Goal: Task Accomplishment & Management: Use online tool/utility

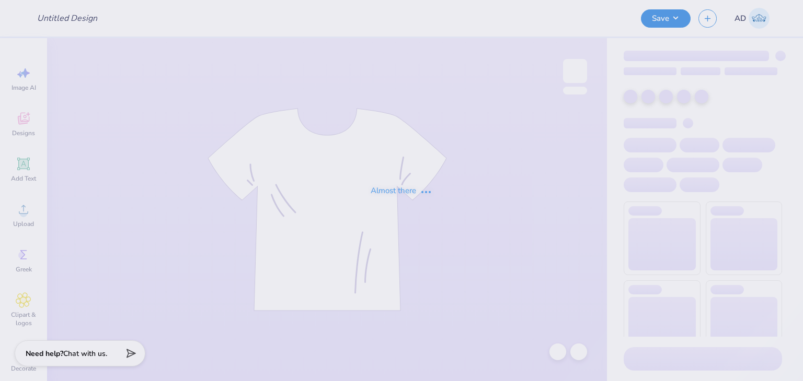
type input "Cross Town Design Build merch"
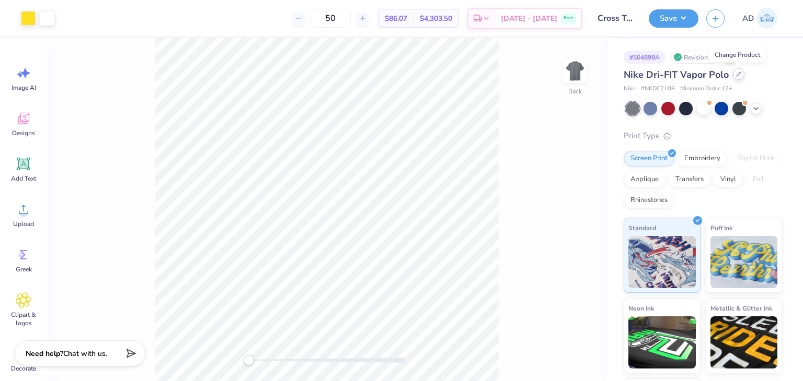
click at [736, 74] on icon at bounding box center [738, 74] width 5 height 5
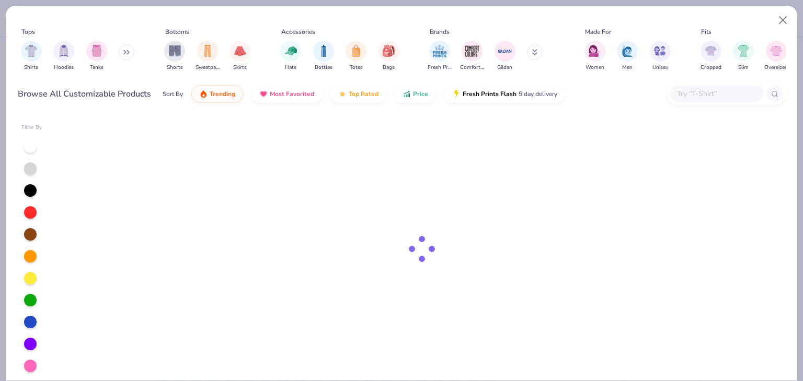
click at [715, 89] on input "text" at bounding box center [716, 94] width 80 height 12
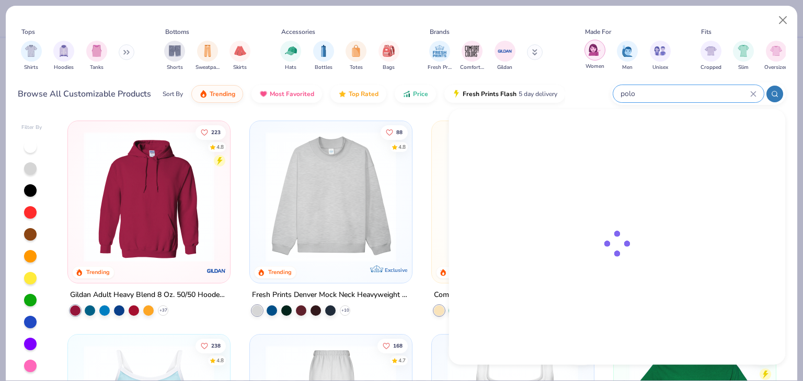
type input "polo"
click at [598, 55] on img "filter for Women" at bounding box center [594, 50] width 12 height 12
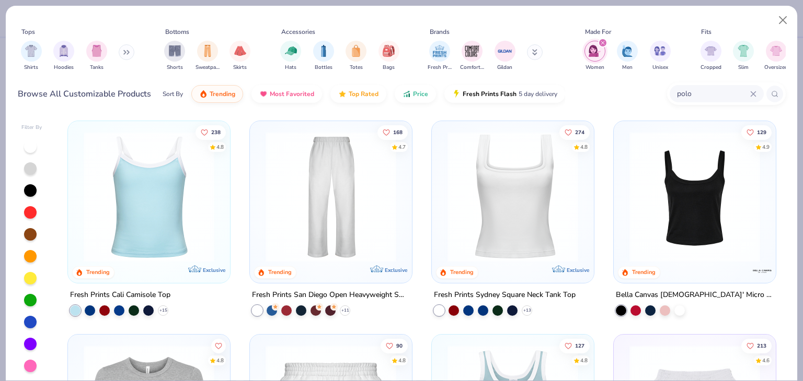
click at [717, 100] on div "polo" at bounding box center [716, 93] width 94 height 17
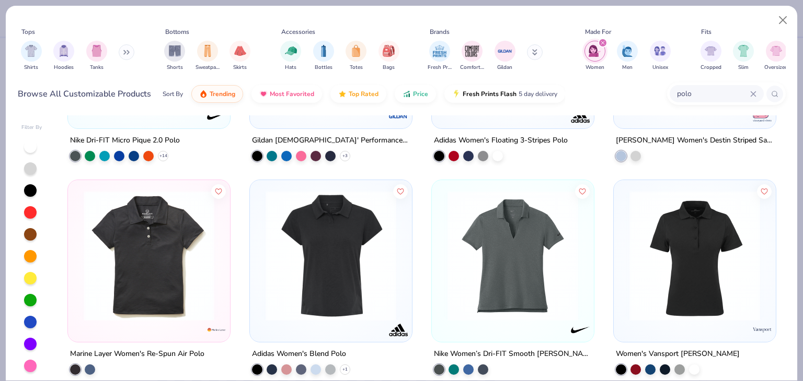
scroll to position [209, 0]
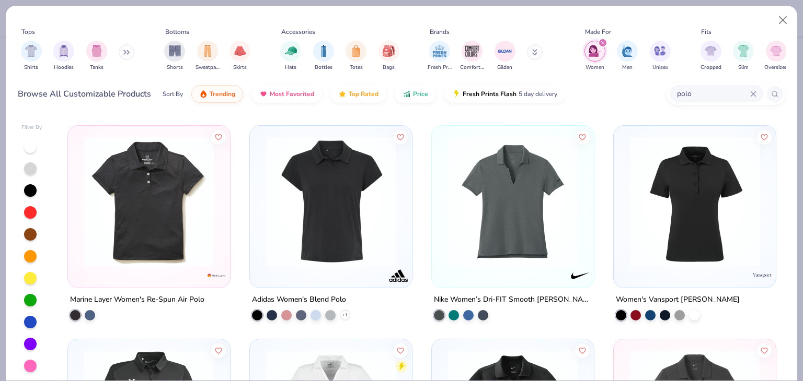
click at [316, 240] on img at bounding box center [330, 201] width 141 height 131
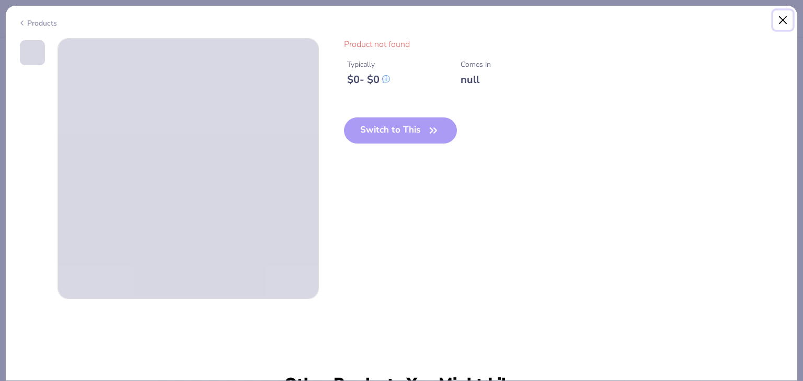
click at [782, 18] on button "Close" at bounding box center [783, 20] width 20 height 20
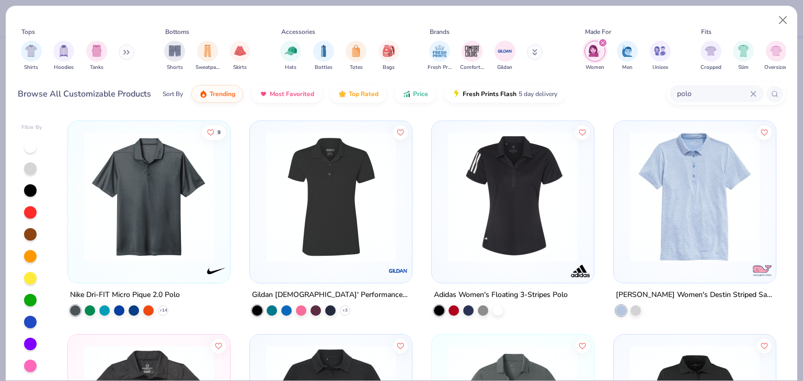
click at [476, 278] on div at bounding box center [513, 202] width 162 height 162
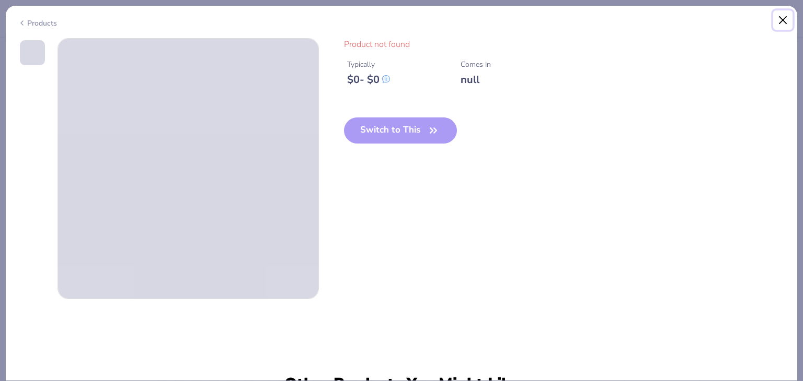
click at [783, 19] on button "Close" at bounding box center [783, 20] width 20 height 20
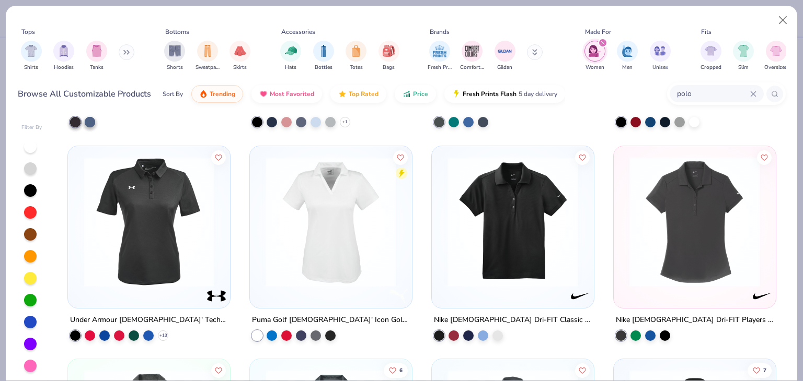
scroll to position [418, 0]
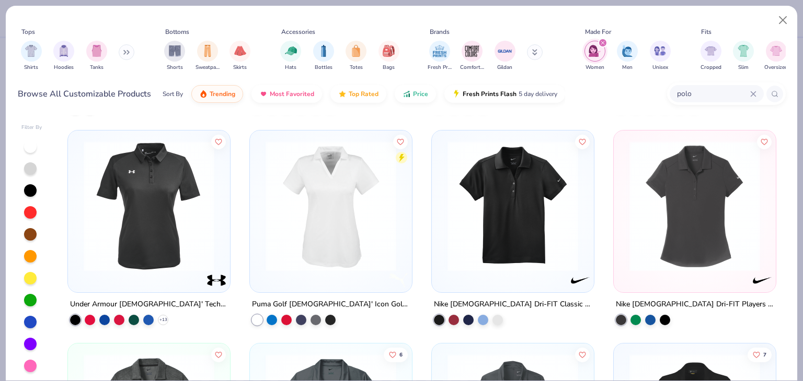
click at [539, 225] on img at bounding box center [512, 206] width 141 height 131
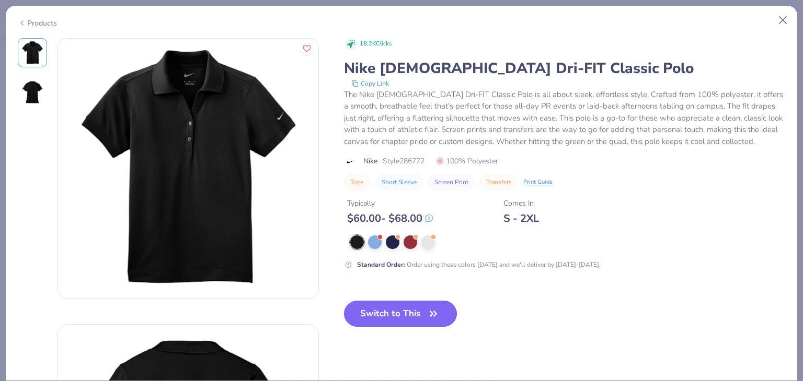
click at [412, 302] on button "Switch to This" at bounding box center [400, 314] width 113 height 26
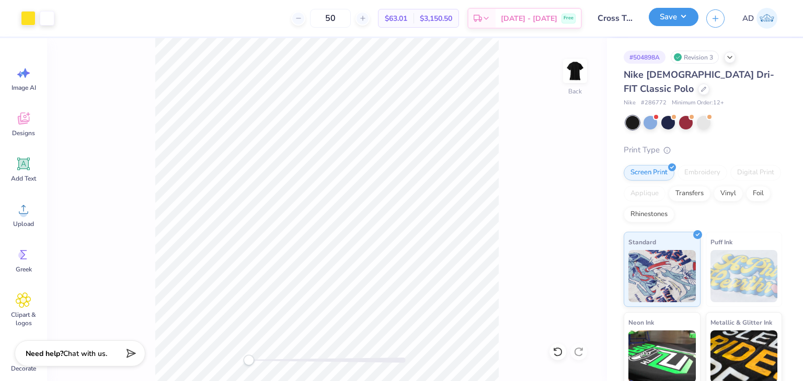
click at [678, 16] on button "Save" at bounding box center [674, 17] width 50 height 18
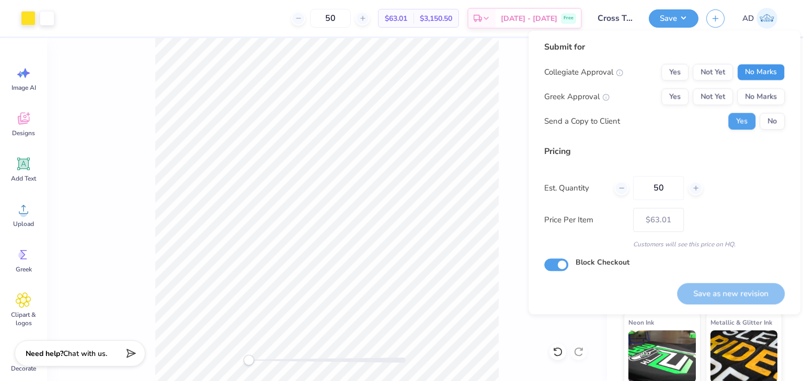
click at [763, 67] on button "No Marks" at bounding box center [761, 72] width 48 height 17
click at [763, 99] on button "No Marks" at bounding box center [761, 96] width 48 height 17
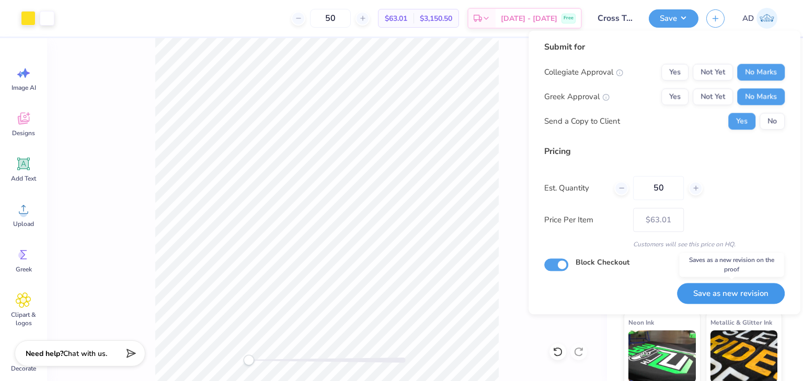
click at [726, 298] on button "Save as new revision" at bounding box center [731, 293] width 108 height 21
type input "$63.01"
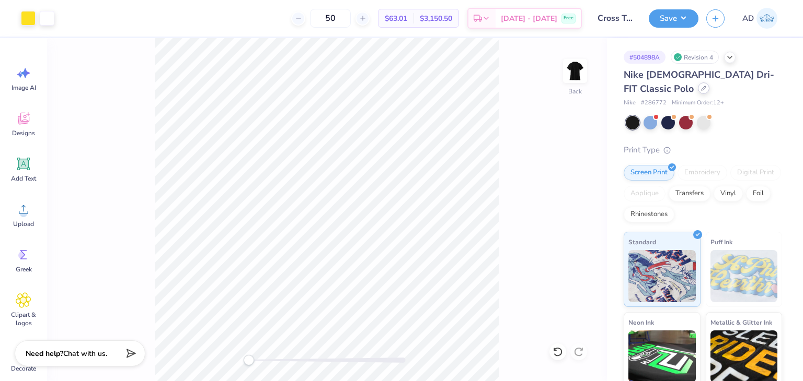
click at [701, 90] on icon at bounding box center [703, 88] width 4 height 4
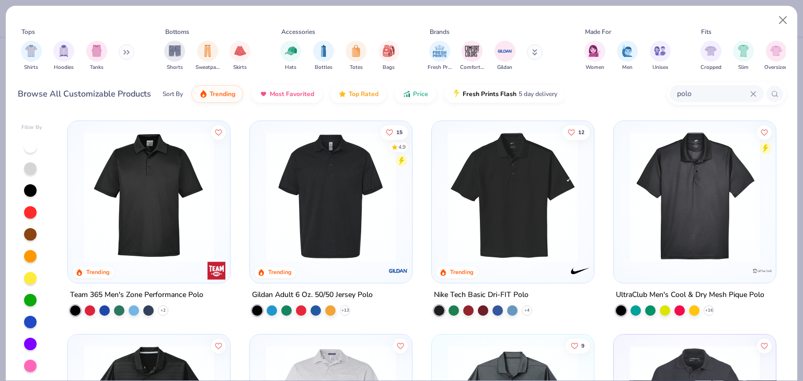
click at [753, 95] on icon at bounding box center [753, 94] width 6 height 6
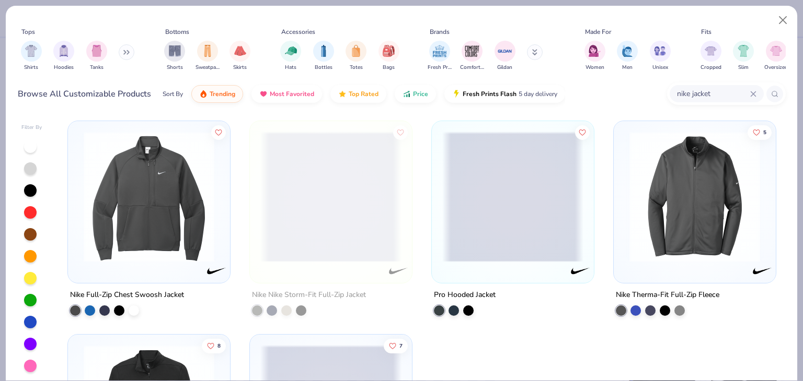
click at [692, 93] on input "nike jacket" at bounding box center [713, 94] width 74 height 12
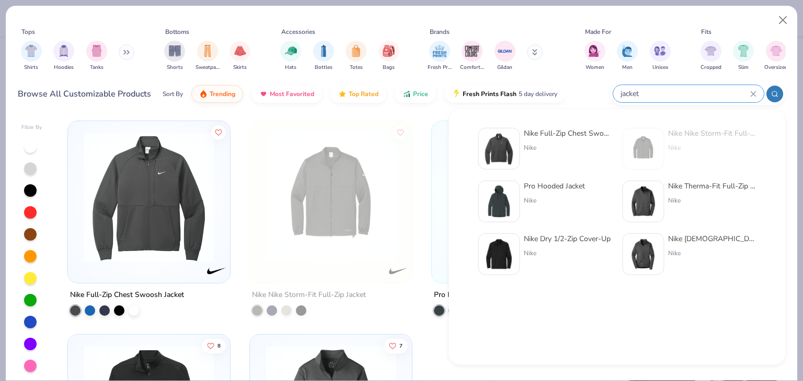
type input "jacket"
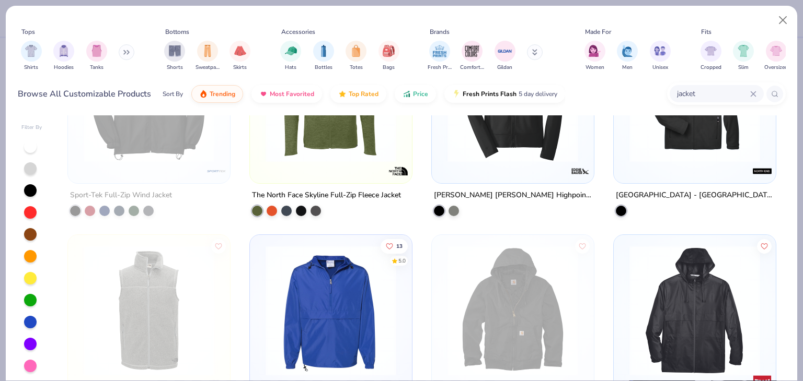
scroll to position [209, 0]
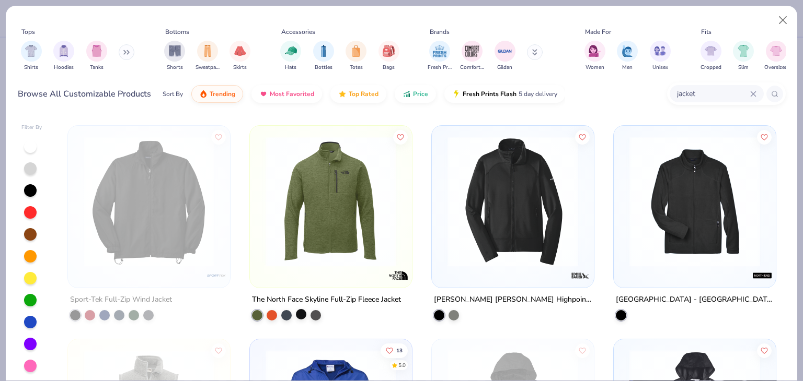
click at [297, 312] on div at bounding box center [301, 314] width 10 height 10
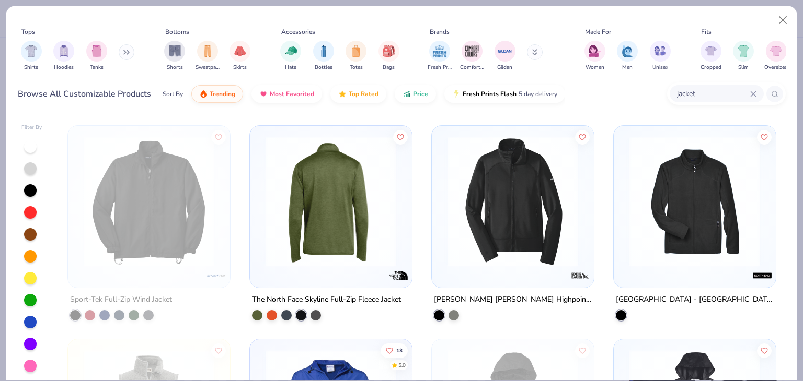
click at [260, 254] on img at bounding box center [189, 201] width 141 height 131
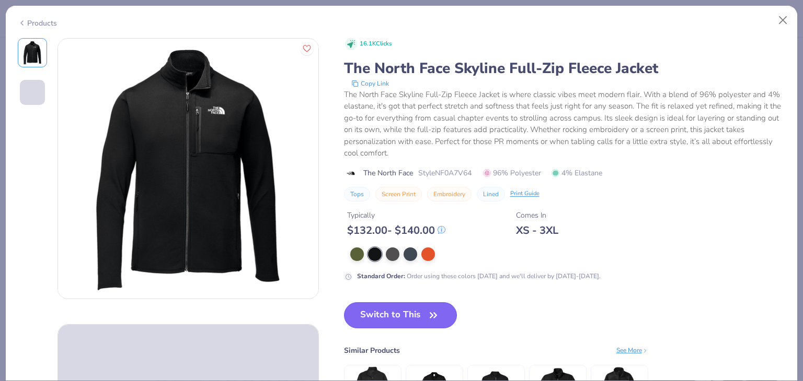
click at [410, 318] on button "Switch to This" at bounding box center [400, 316] width 113 height 26
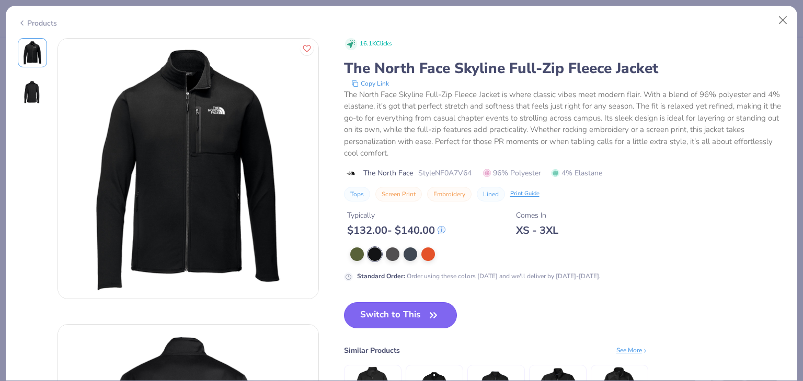
scroll to position [105, 0]
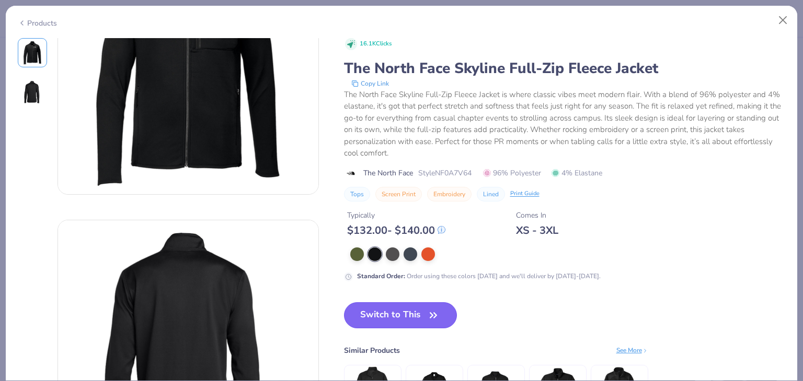
click at [408, 311] on button "Switch to This" at bounding box center [400, 316] width 113 height 26
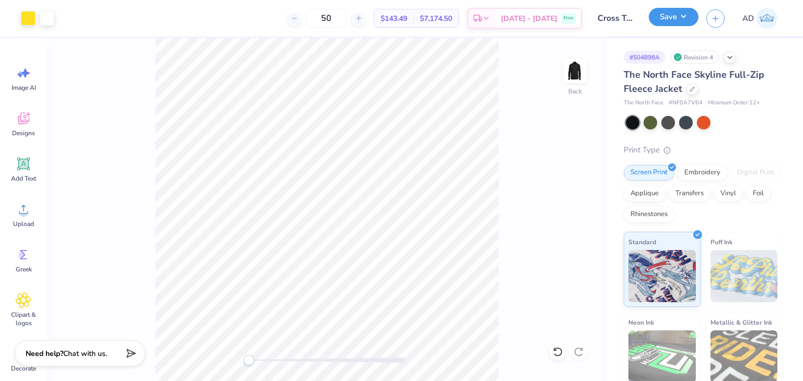
click at [680, 16] on button "Save" at bounding box center [674, 17] width 50 height 18
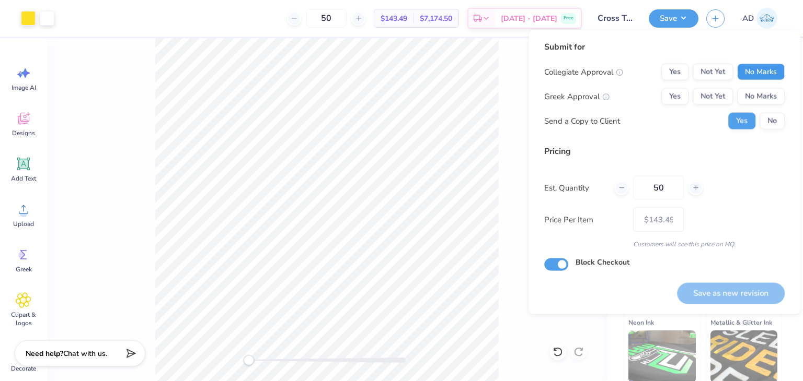
click at [762, 65] on button "No Marks" at bounding box center [761, 72] width 48 height 17
click at [769, 103] on button "No Marks" at bounding box center [761, 96] width 48 height 17
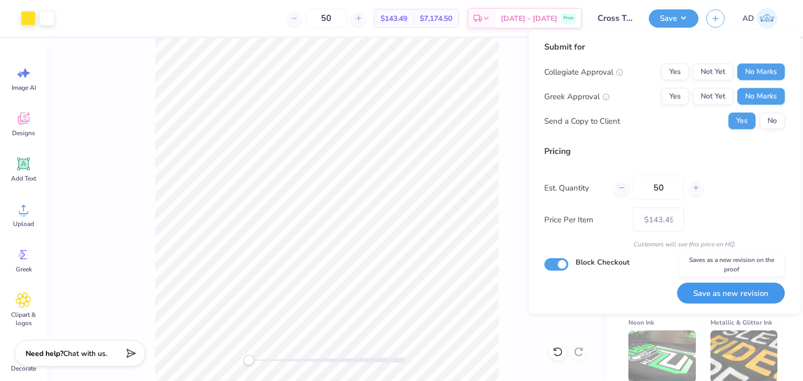
click at [755, 297] on button "Save as new revision" at bounding box center [731, 293] width 108 height 21
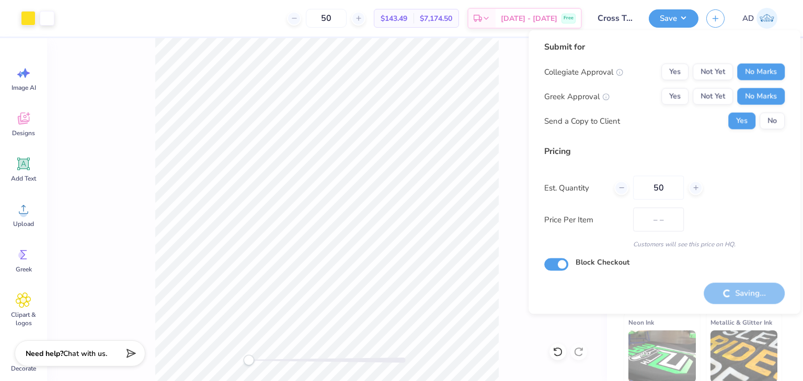
type input "$143.49"
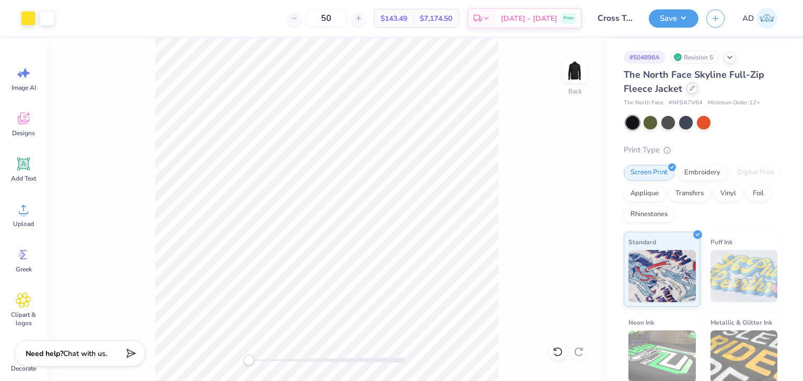
click at [693, 90] on div at bounding box center [691, 88] width 11 height 11
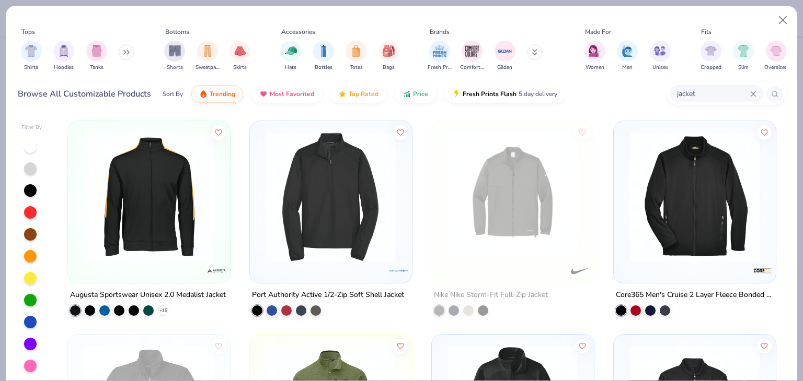
click at [755, 91] on icon at bounding box center [753, 94] width 6 height 6
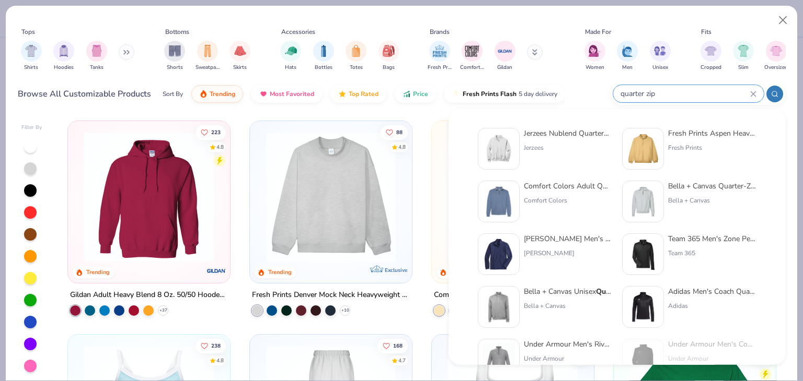
type input "quarter zip"
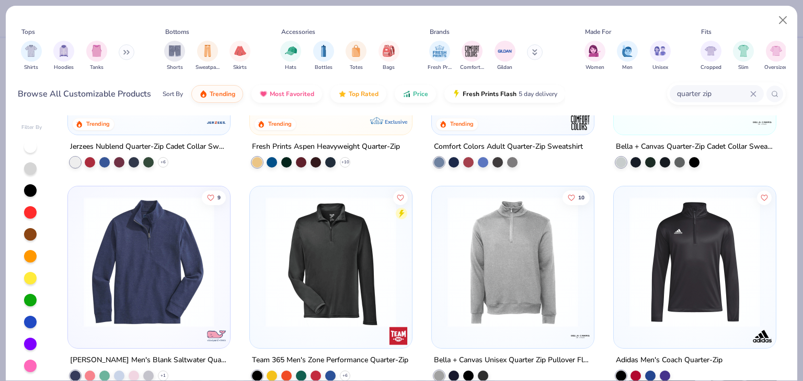
scroll to position [261, 0]
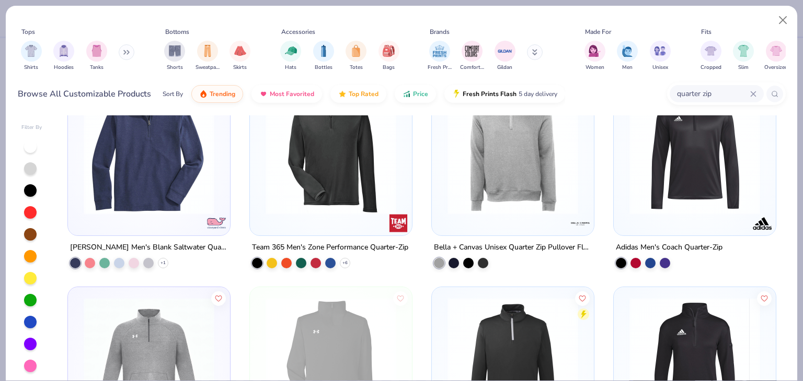
click at [680, 241] on div "Adidas Men's Coach Quarter-Zip" at bounding box center [669, 247] width 107 height 13
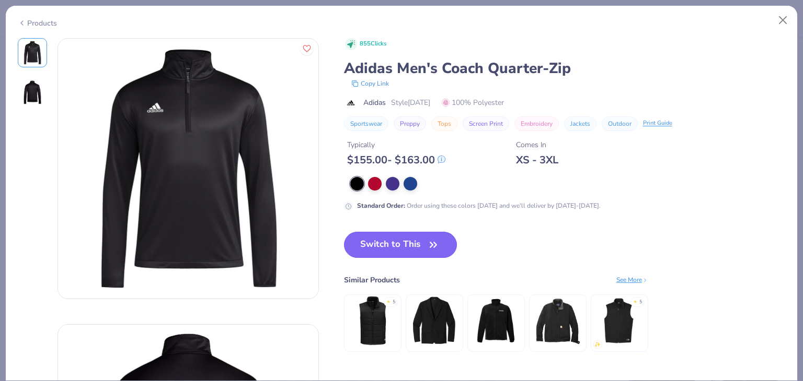
click at [416, 243] on button "Switch to This" at bounding box center [400, 245] width 113 height 26
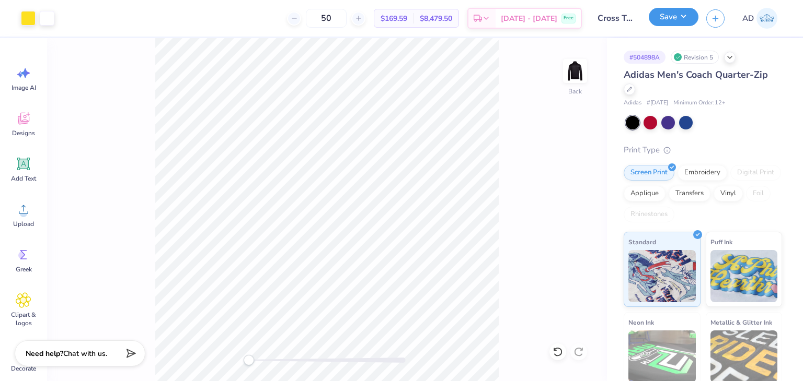
click at [683, 15] on button "Save" at bounding box center [674, 17] width 50 height 18
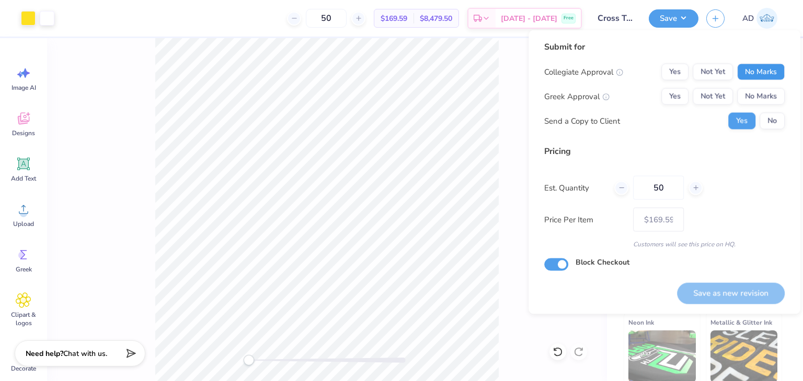
click at [765, 67] on button "No Marks" at bounding box center [761, 72] width 48 height 17
click at [763, 98] on button "No Marks" at bounding box center [761, 96] width 48 height 17
click at [730, 294] on button "Save as new revision" at bounding box center [731, 293] width 108 height 21
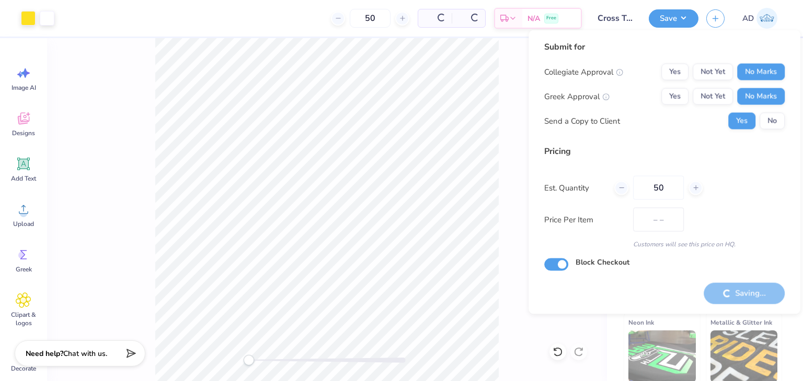
type input "$169.59"
